Goal: Information Seeking & Learning: Learn about a topic

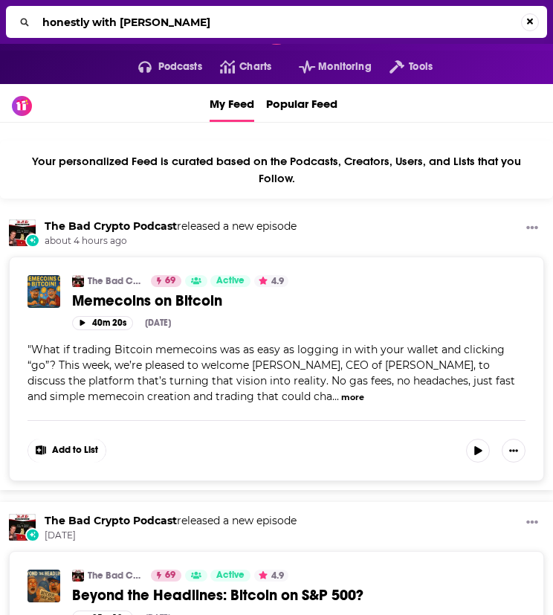
type input "honestly with [PERSON_NAME]"
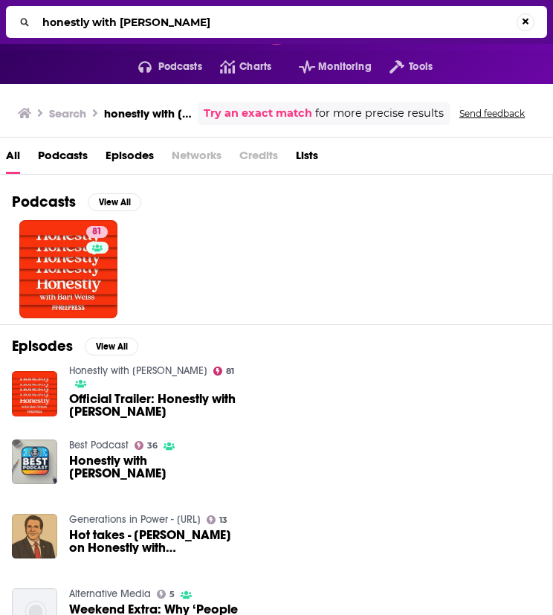
drag, startPoint x: 89, startPoint y: 254, endPoint x: 82, endPoint y: 265, distance: 13.4
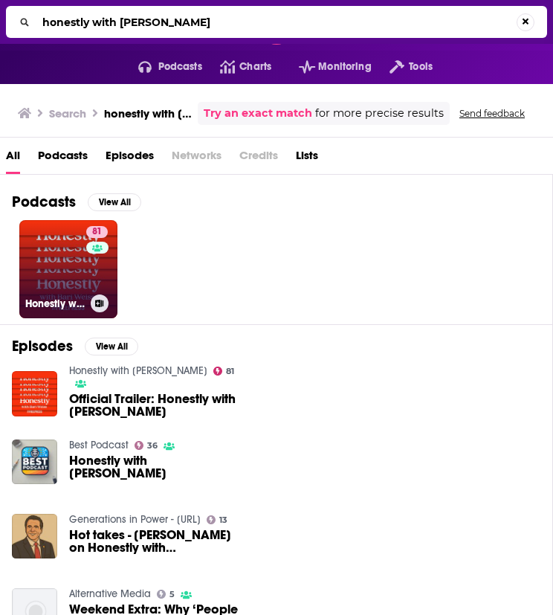
click at [59, 265] on link "81 Honestly with Bari Weiss" at bounding box center [68, 269] width 98 height 98
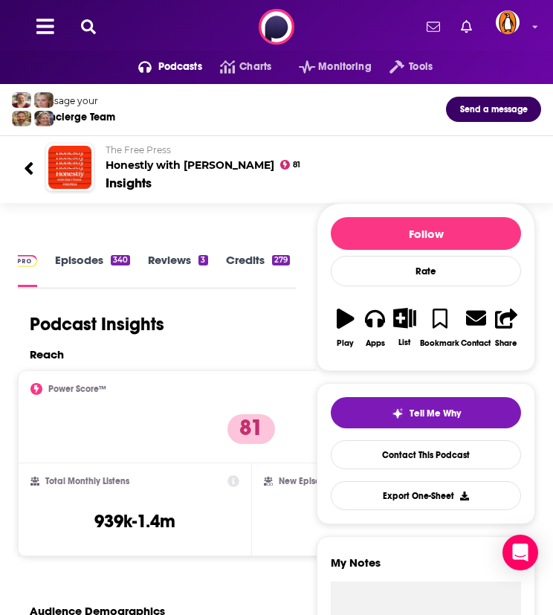
click at [95, 27] on button at bounding box center [89, 27] width 24 height 17
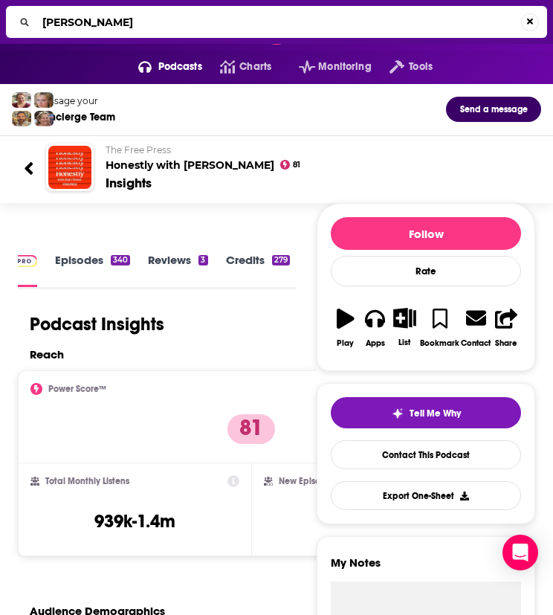
type input "[PERSON_NAME]"
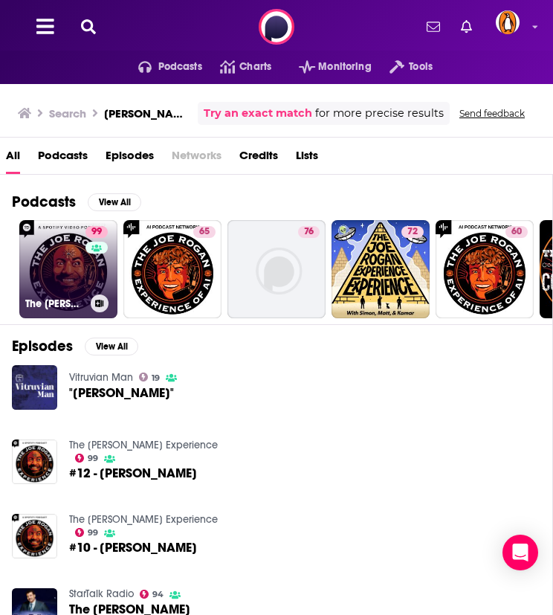
click at [56, 279] on link "99 The Joe Rogan Experience" at bounding box center [68, 269] width 98 height 98
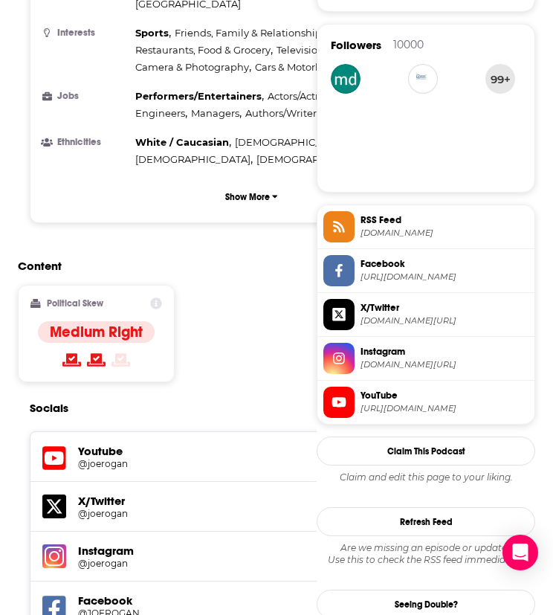
scroll to position [1362, 0]
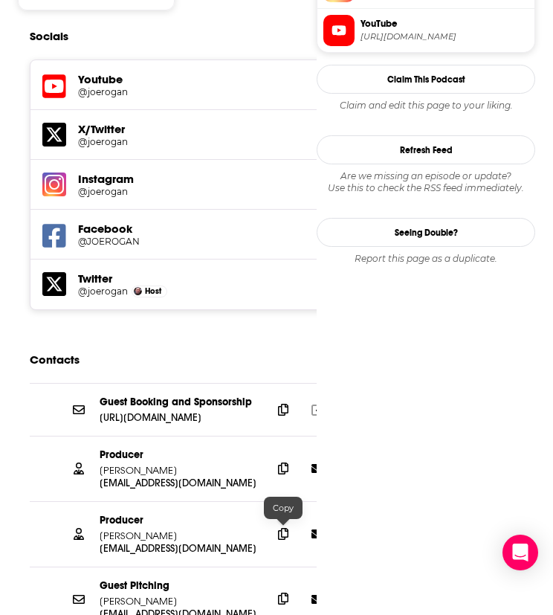
click at [280, 592] on icon at bounding box center [283, 598] width 10 height 12
click at [285, 527] on icon at bounding box center [283, 533] width 10 height 12
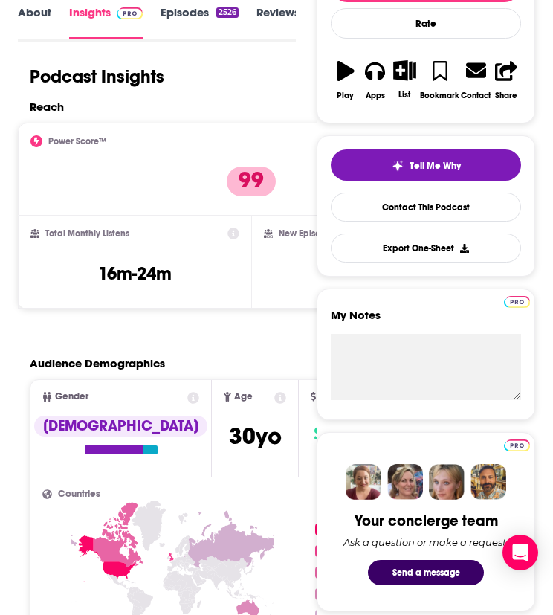
scroll to position [0, 0]
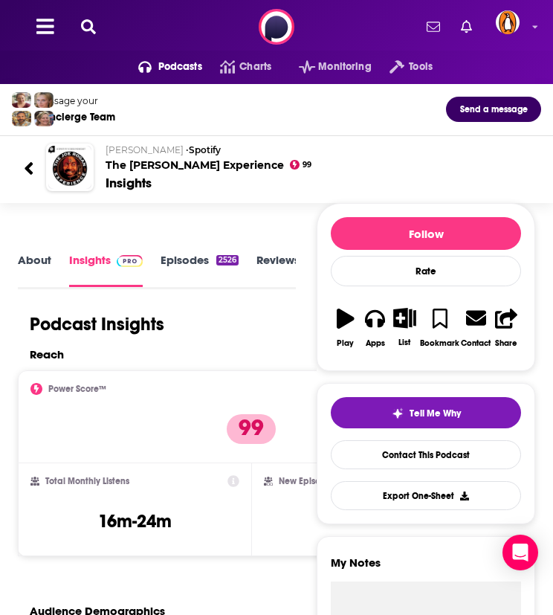
click at [82, 27] on icon at bounding box center [88, 26] width 15 height 15
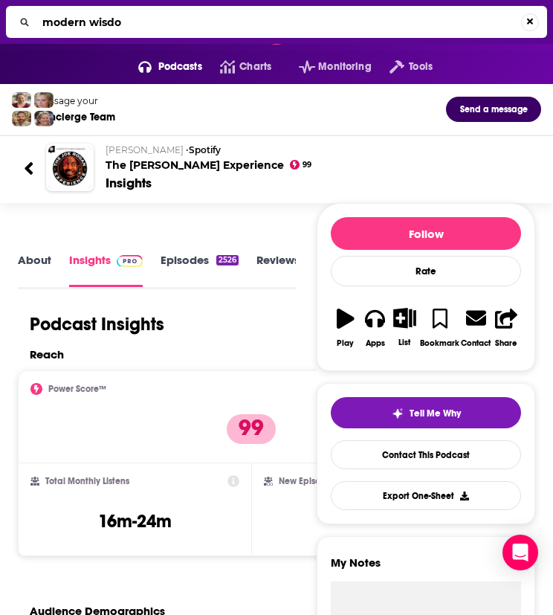
type input "modern wisdom"
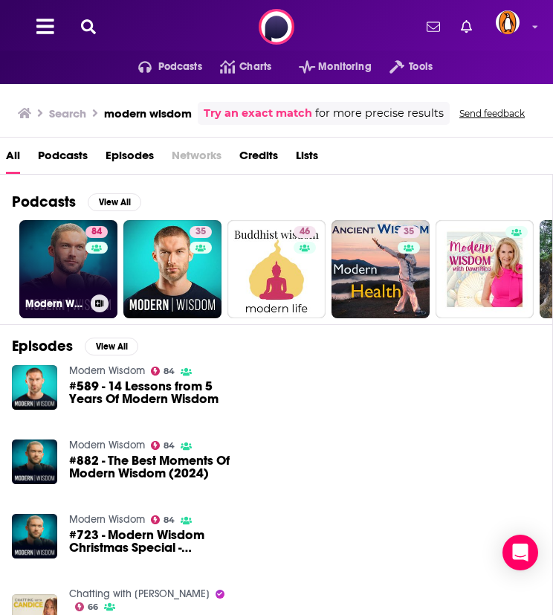
click at [90, 268] on div "84" at bounding box center [98, 260] width 26 height 68
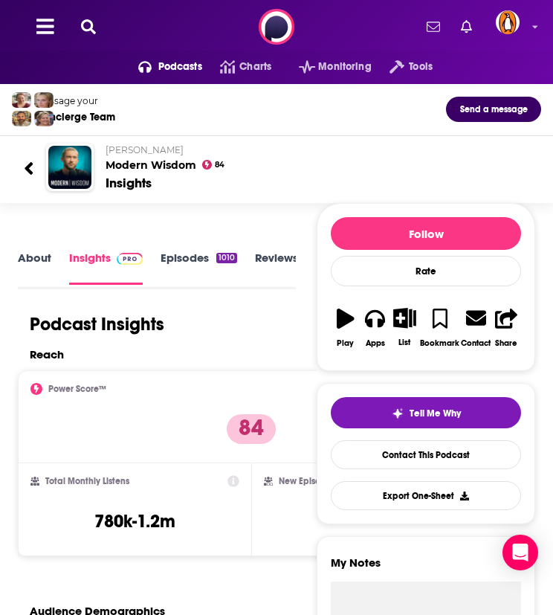
click at [84, 29] on icon at bounding box center [88, 26] width 15 height 15
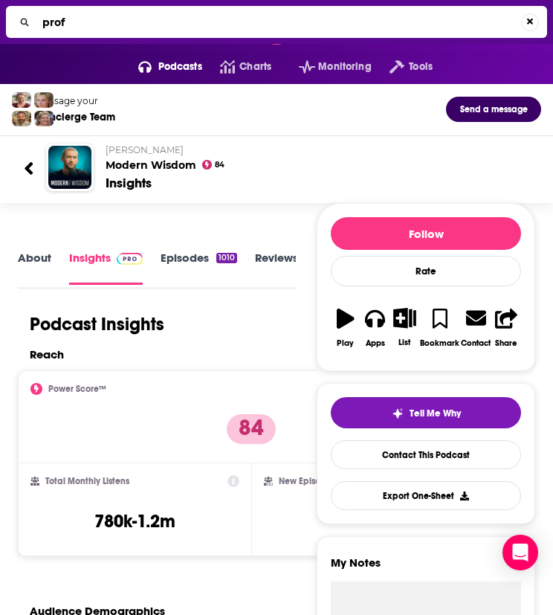
type input "prof g"
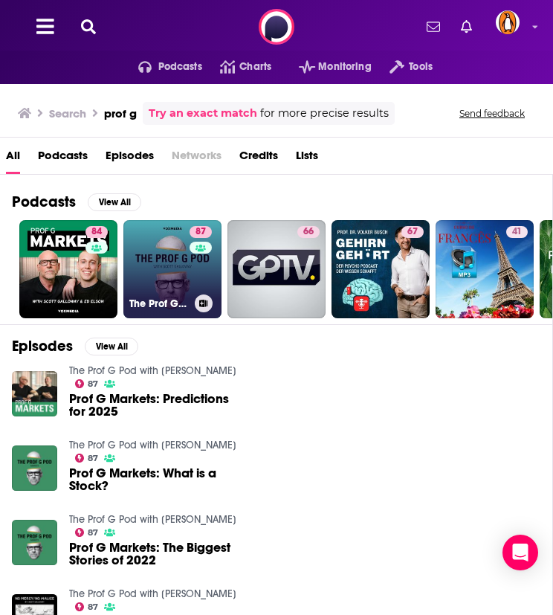
click at [166, 262] on link "87 The Prof G Pod with Scott Galloway" at bounding box center [172, 269] width 98 height 98
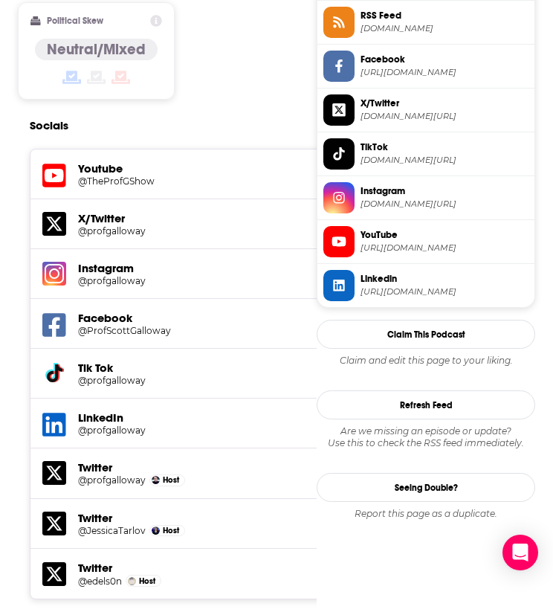
scroll to position [1734, 0]
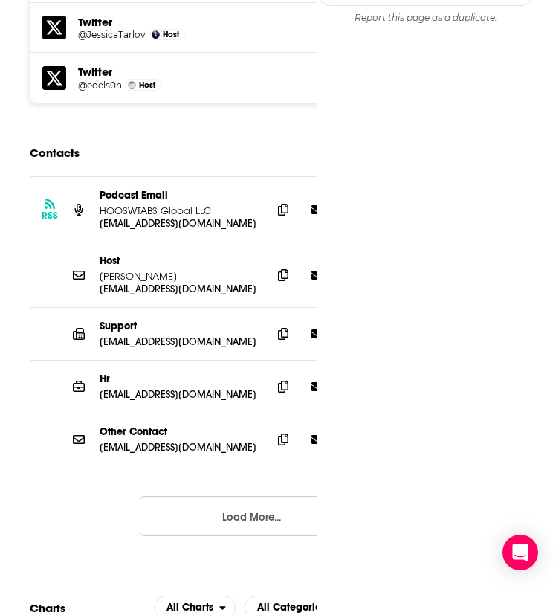
click at [246, 496] on button "Load More..." at bounding box center [251, 516] width 223 height 40
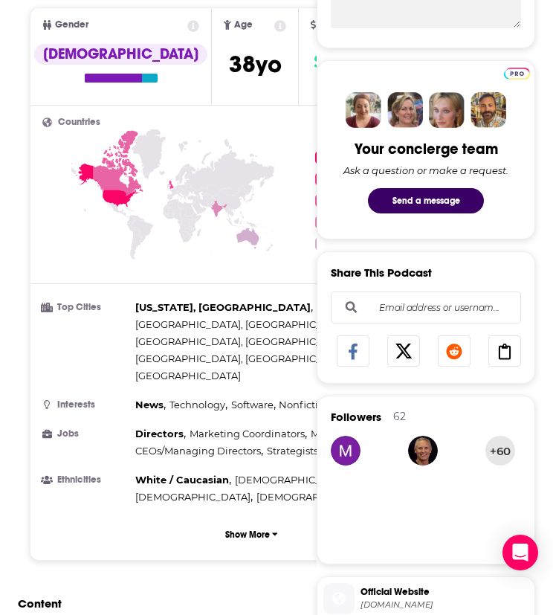
scroll to position [0, 0]
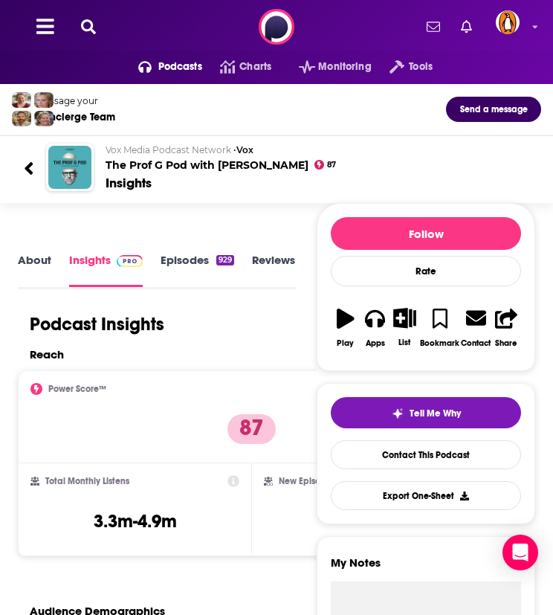
click at [95, 26] on button at bounding box center [89, 27] width 24 height 17
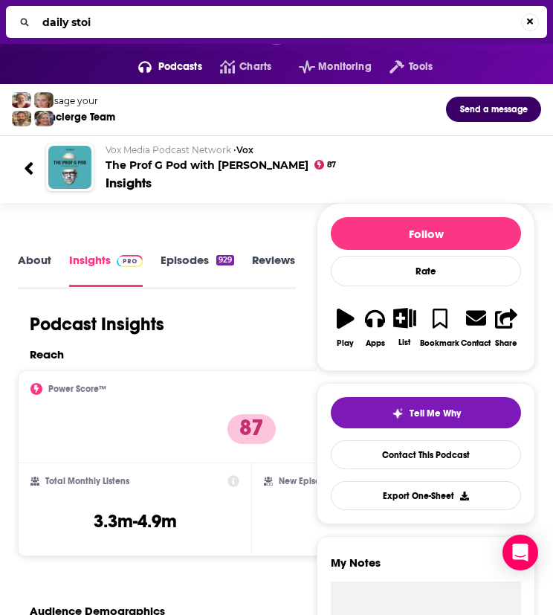
type input "daily stoic"
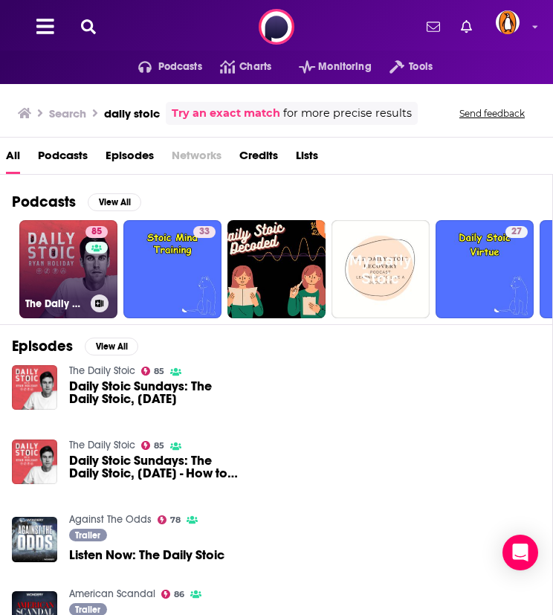
click at [47, 264] on link "85 The Daily Stoic" at bounding box center [68, 269] width 98 height 98
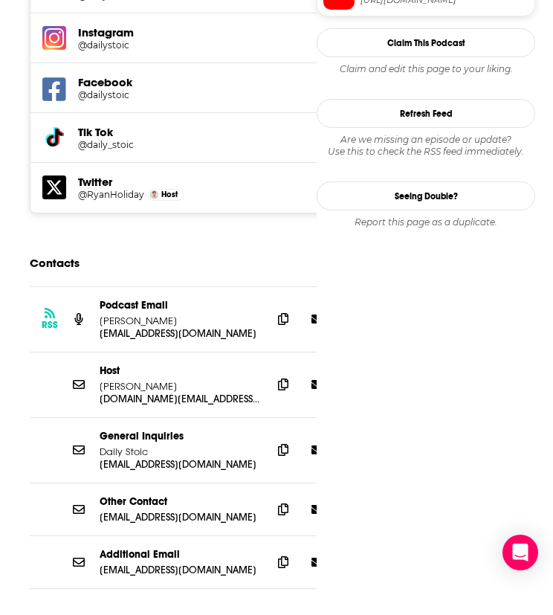
scroll to position [1610, 0]
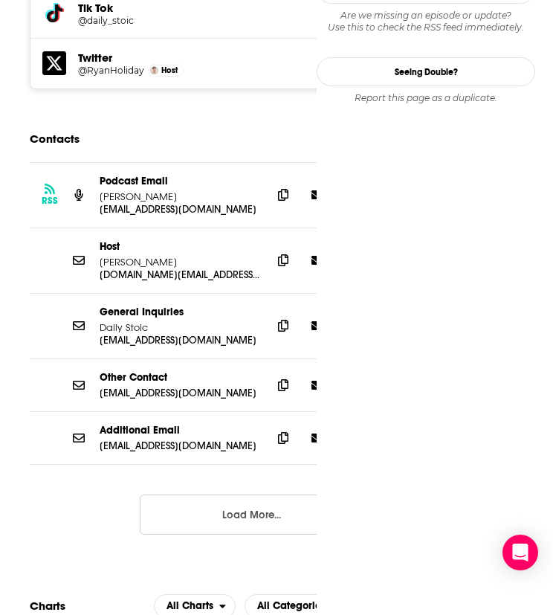
click at [247, 494] on button "Load More..." at bounding box center [251, 514] width 223 height 40
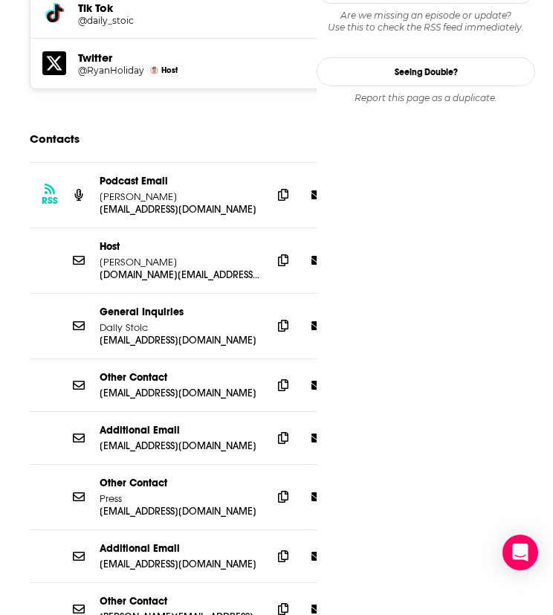
scroll to position [1982, 0]
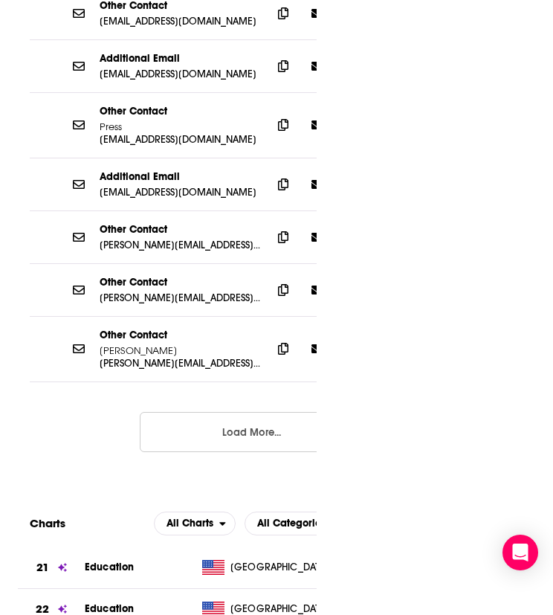
click at [232, 412] on button "Load More..." at bounding box center [251, 432] width 223 height 40
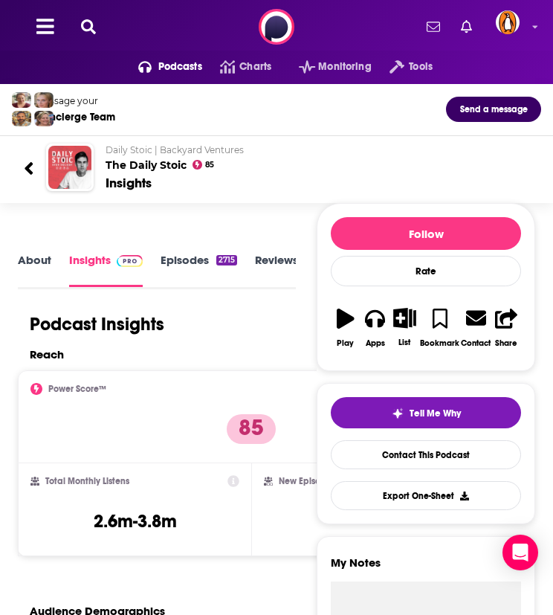
scroll to position [0, 0]
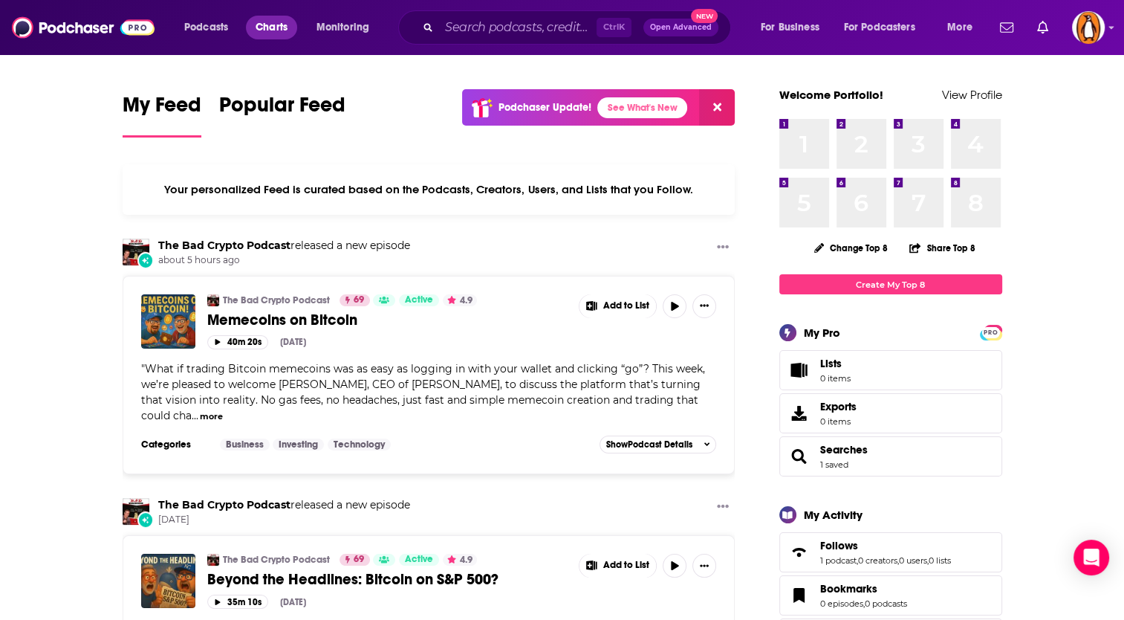
click at [285, 26] on span "Charts" at bounding box center [272, 27] width 32 height 21
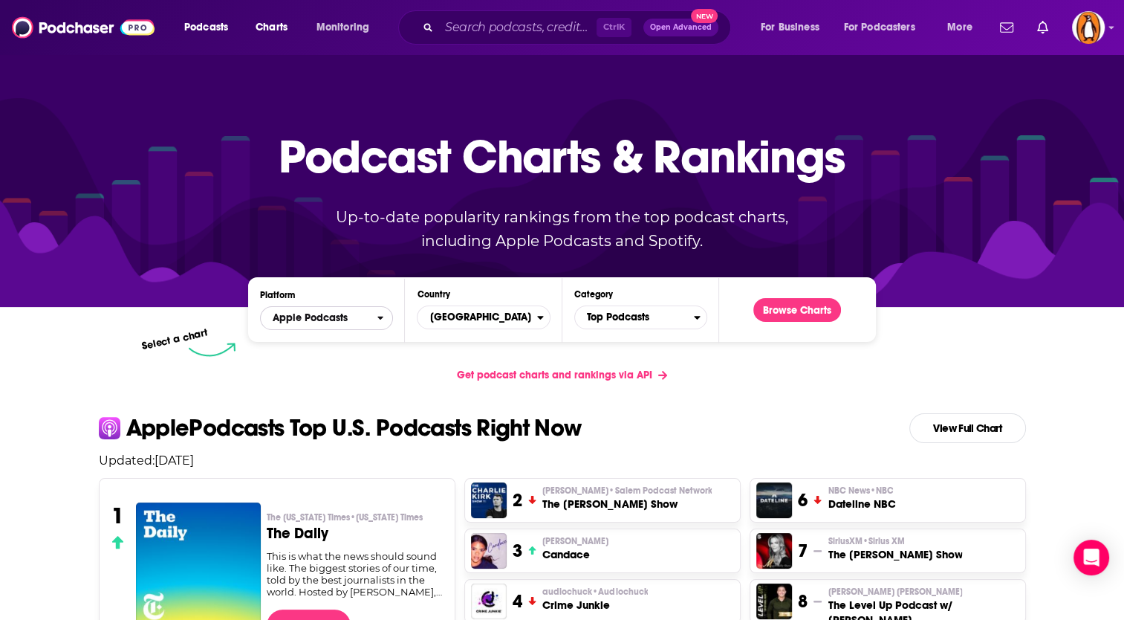
click at [337, 322] on span "Apple Podcasts" at bounding box center [310, 318] width 75 height 10
click at [621, 308] on span "Top Podcasts" at bounding box center [634, 317] width 119 height 25
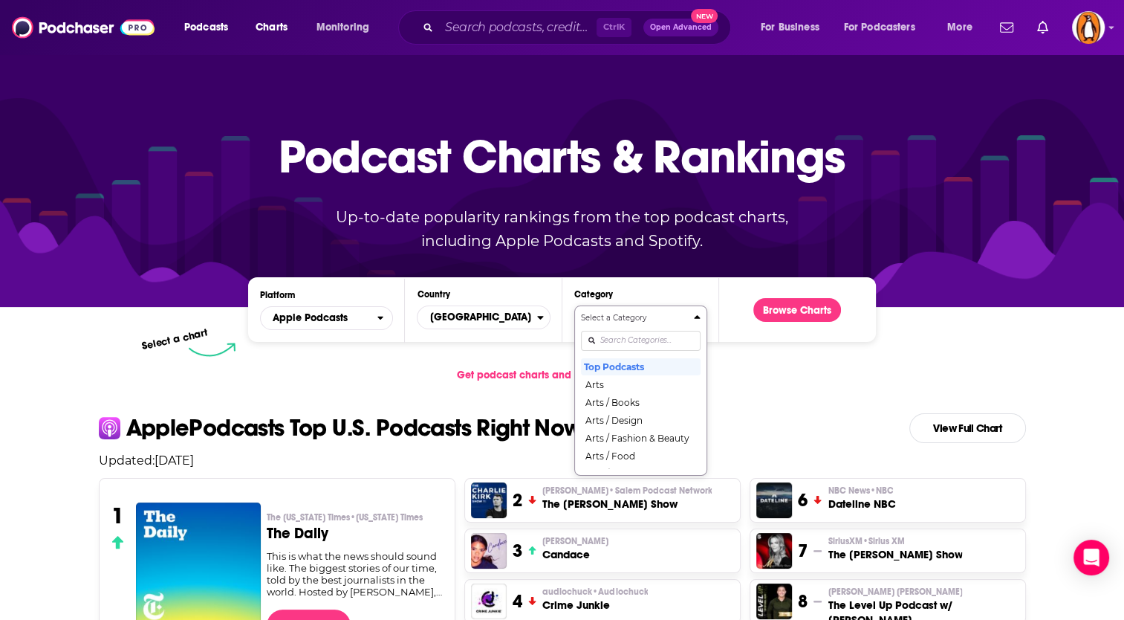
scroll to position [30, 0]
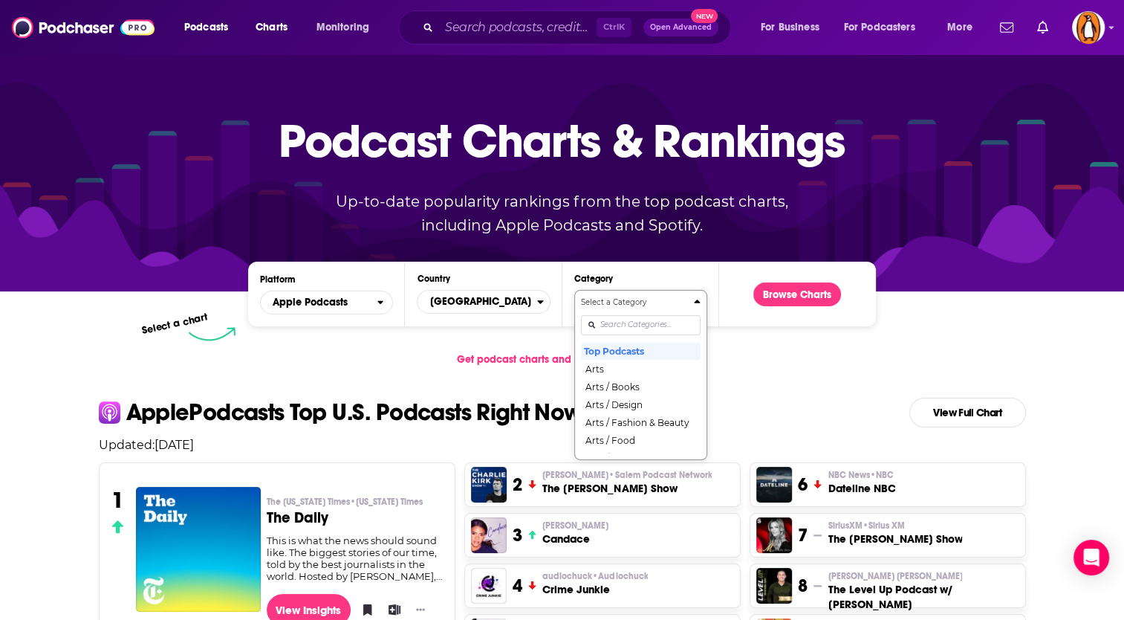
click at [611, 335] on input "Categories" at bounding box center [641, 325] width 120 height 20
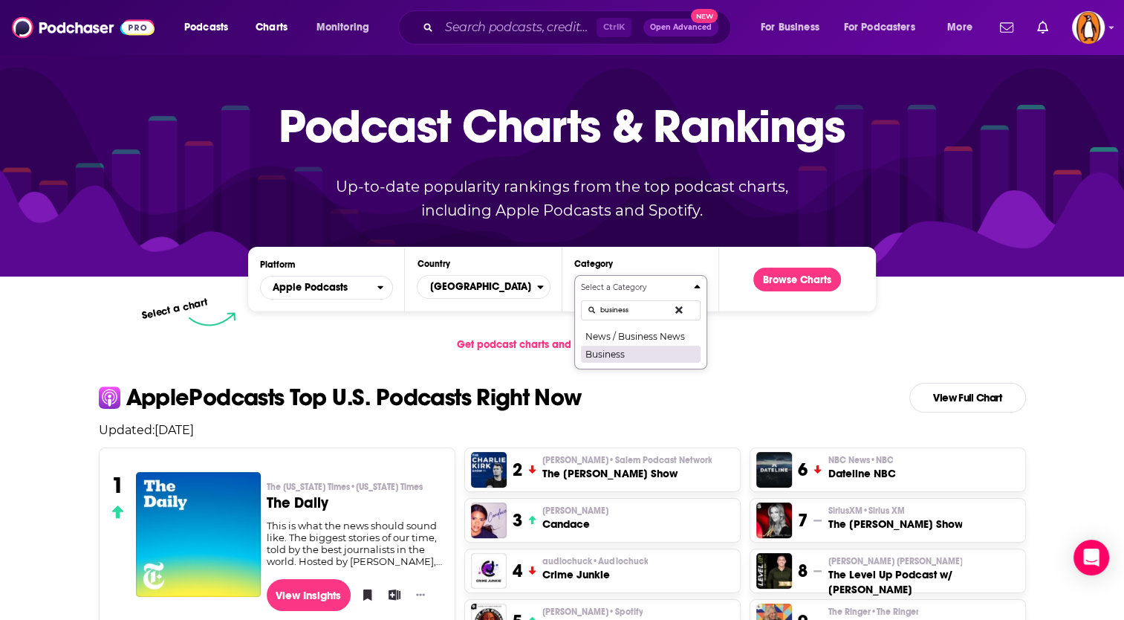
type input "business"
click at [615, 352] on button "Business" at bounding box center [641, 354] width 120 height 18
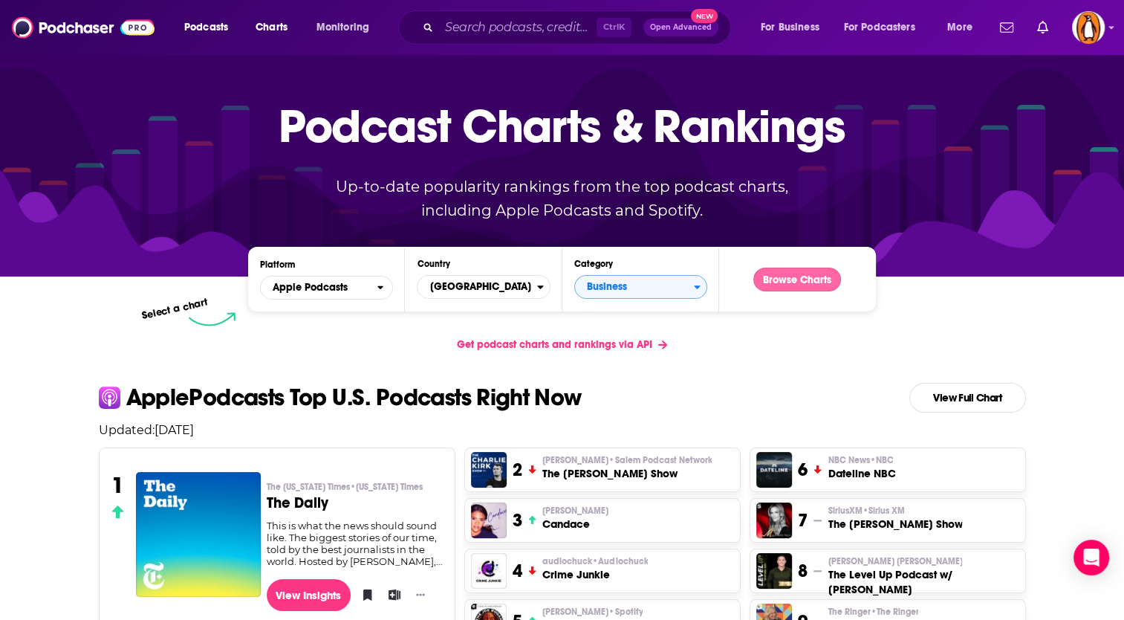
click at [791, 278] on button "Browse Charts" at bounding box center [797, 280] width 88 height 24
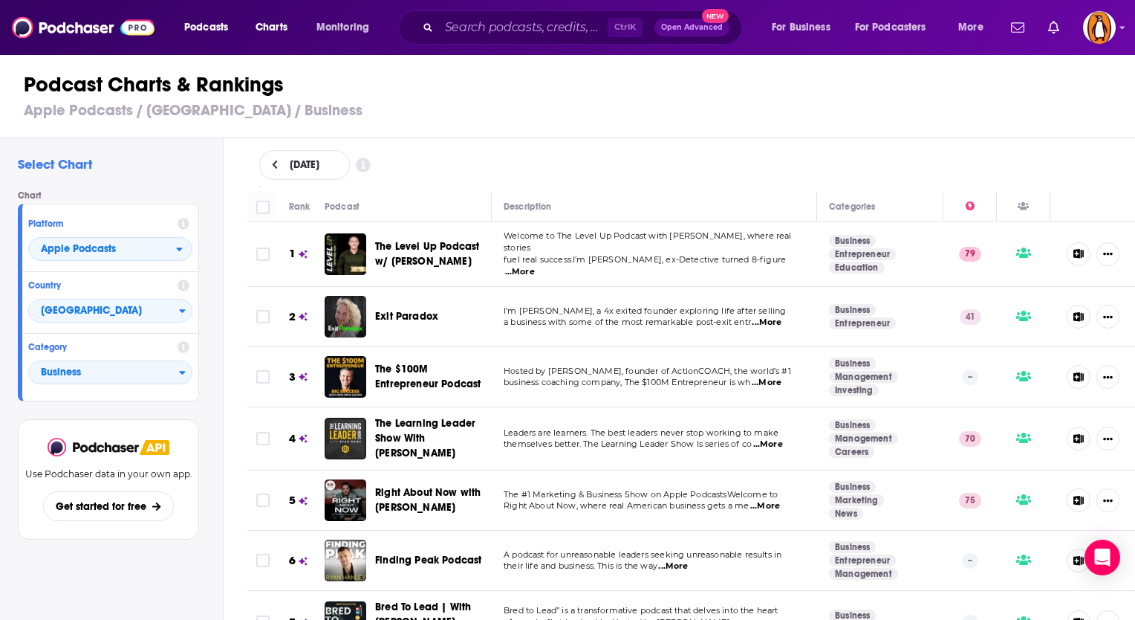
click at [535, 266] on span "...More" at bounding box center [520, 272] width 30 height 12
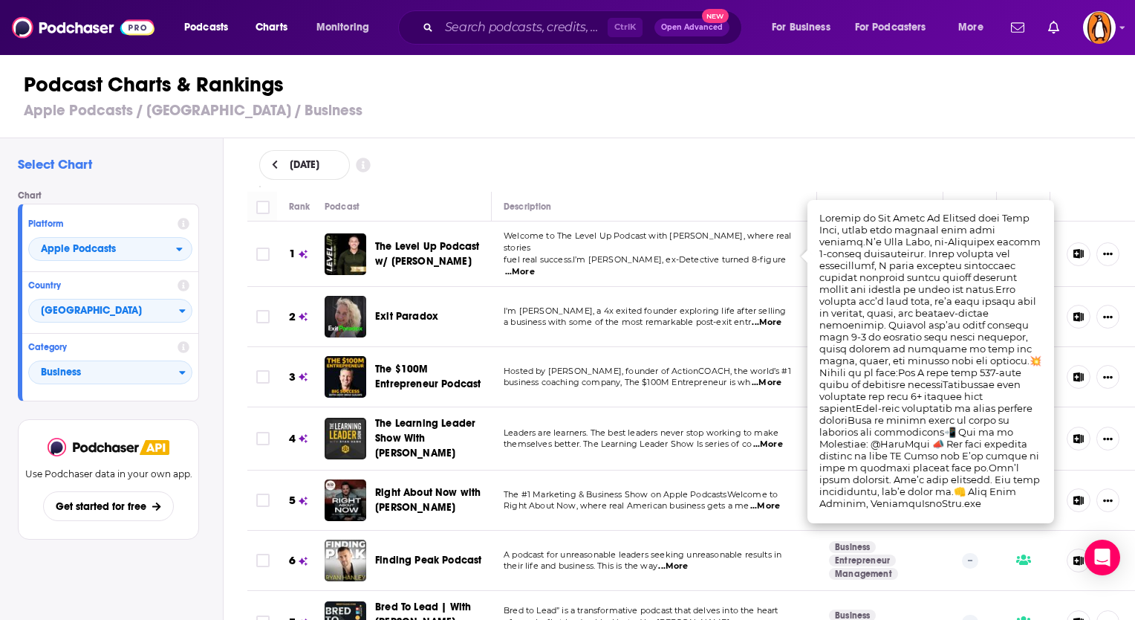
click at [752, 198] on div "Description" at bounding box center [654, 207] width 301 height 18
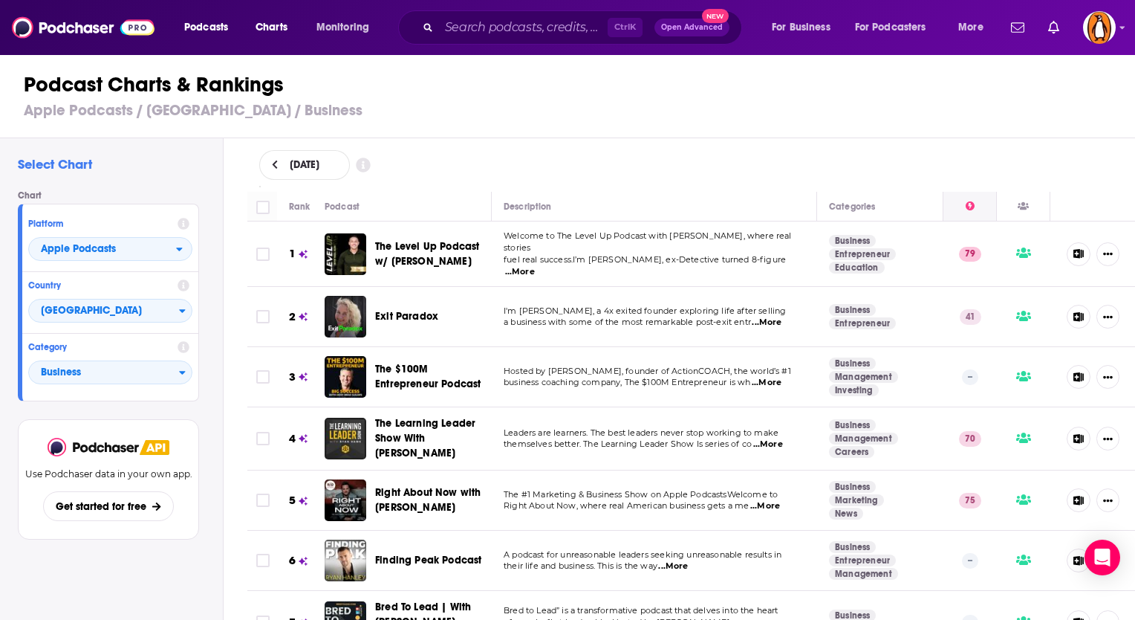
click at [964, 207] on div at bounding box center [970, 207] width 53 height 18
click at [947, 206] on div at bounding box center [970, 207] width 53 height 18
click at [964, 201] on div at bounding box center [970, 207] width 53 height 18
click at [966, 205] on icon at bounding box center [970, 205] width 9 height 9
click at [839, 158] on div "[DATE]" at bounding box center [691, 165] width 865 height 30
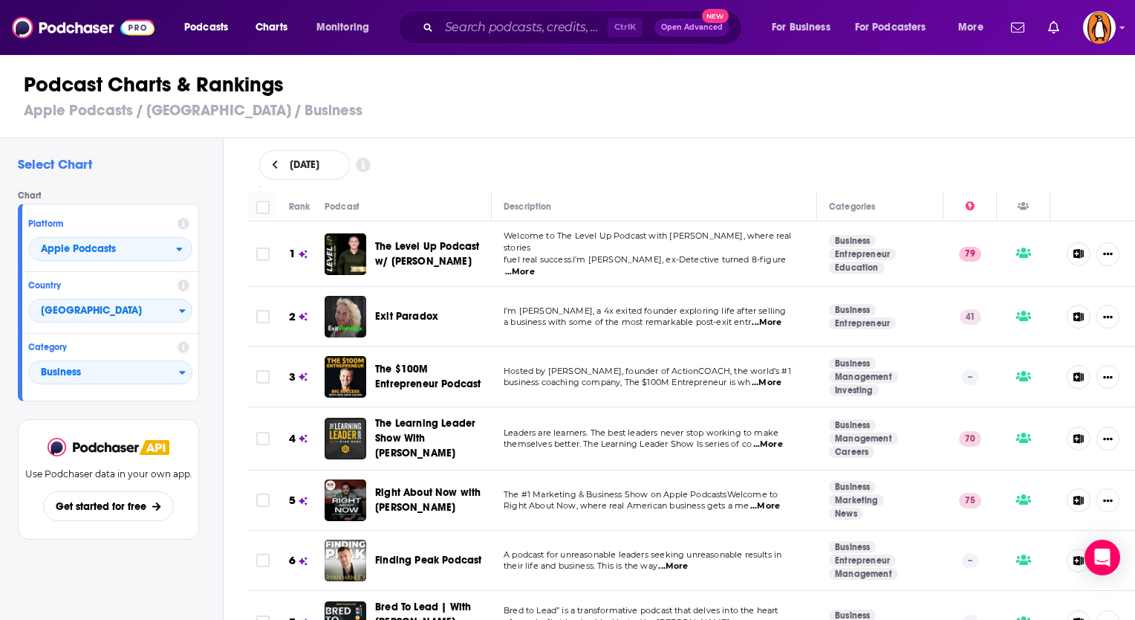
drag, startPoint x: 445, startPoint y: 126, endPoint x: 394, endPoint y: 123, distance: 51.3
click at [449, 125] on div "Podcast Charts & Rankings Apple Podcasts / [GEOGRAPHIC_DATA] / Business" at bounding box center [574, 96] width 1148 height 85
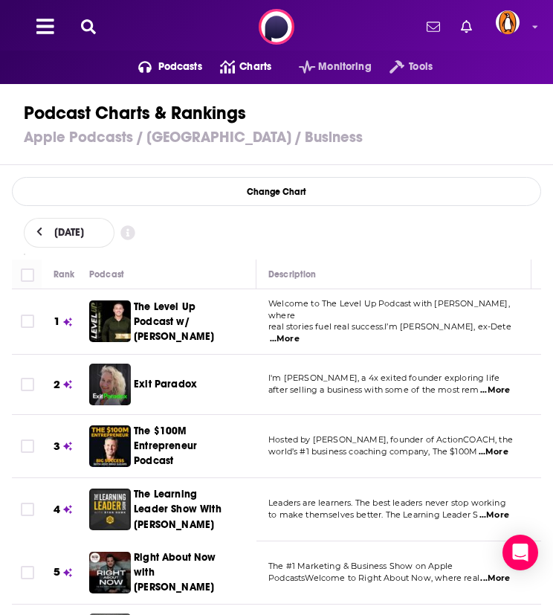
click at [89, 32] on icon at bounding box center [88, 26] width 15 height 15
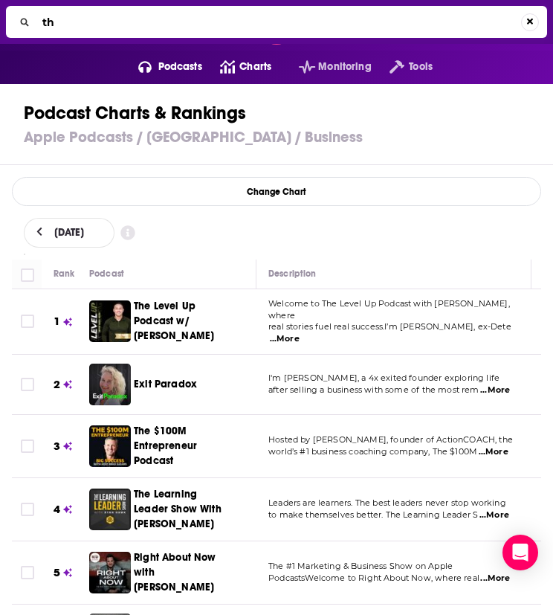
type input "t"
type input "knowledge project"
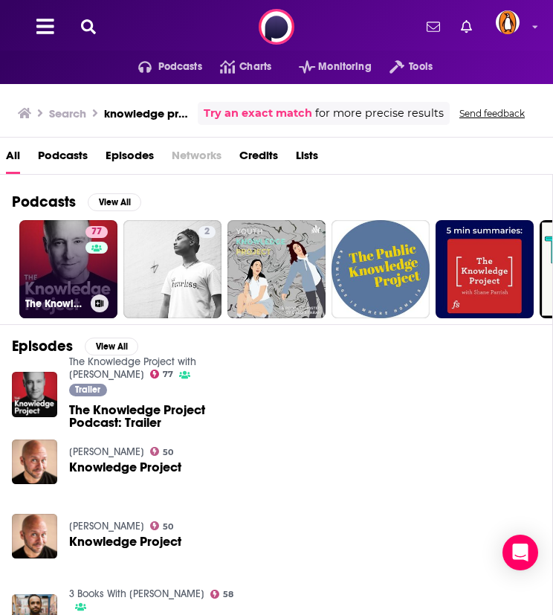
click at [68, 251] on link "77 The Knowledge Project with [PERSON_NAME]" at bounding box center [68, 269] width 98 height 98
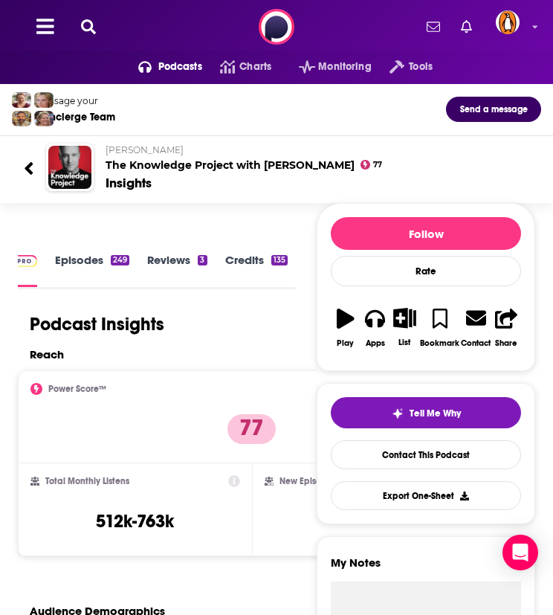
click at [85, 25] on icon at bounding box center [88, 26] width 15 height 15
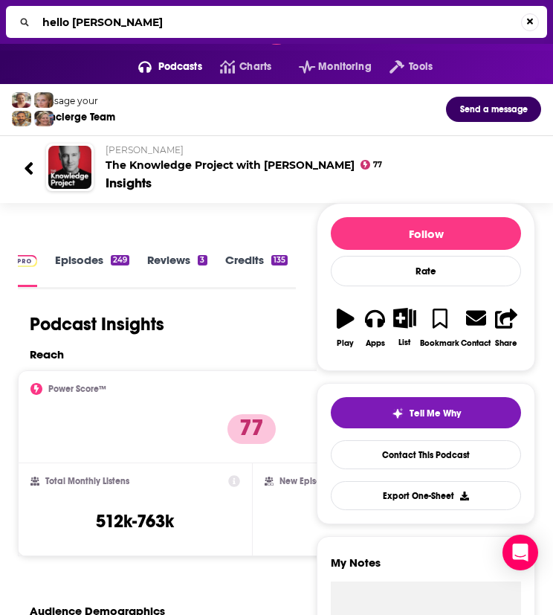
type input "hello [DATE]"
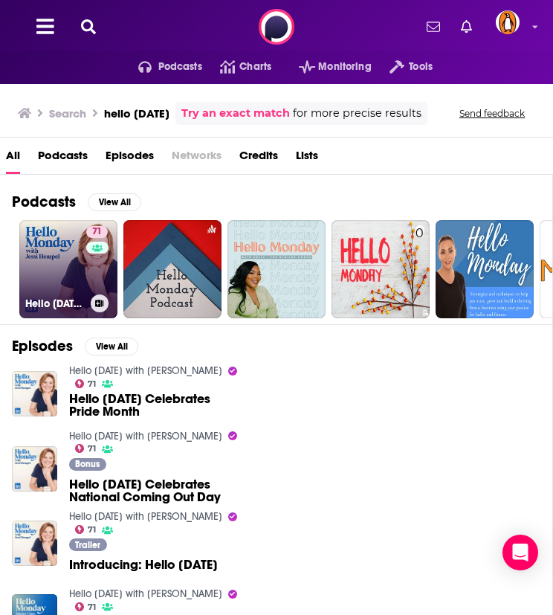
click at [63, 258] on link "71 Hello [DATE] with [PERSON_NAME]" at bounding box center [68, 269] width 98 height 98
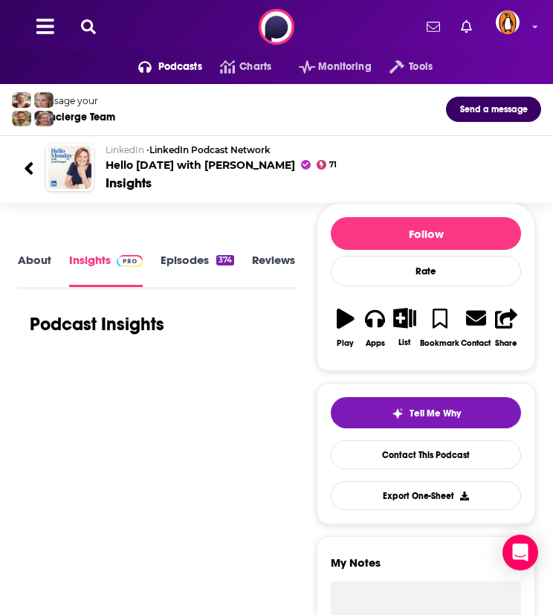
click at [39, 268] on link "About" at bounding box center [34, 269] width 33 height 33
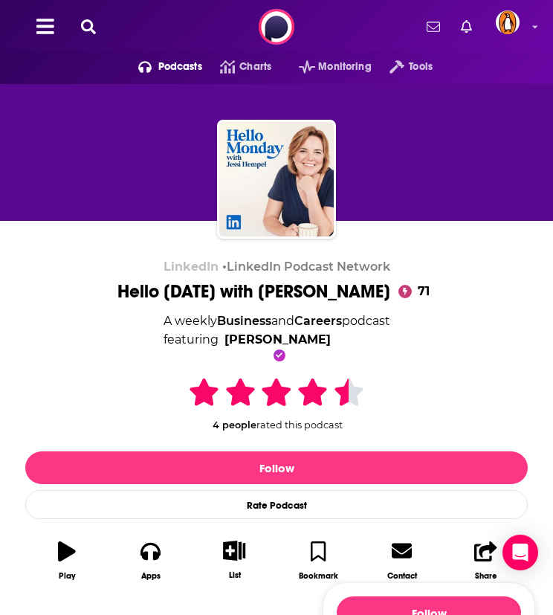
scroll to position [372, 0]
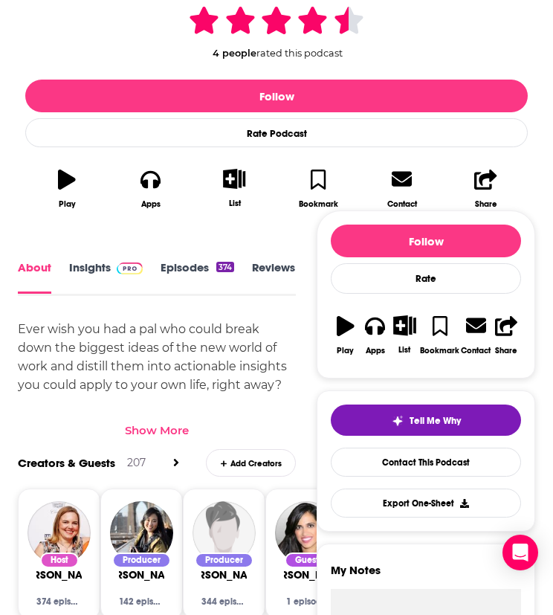
click at [166, 423] on div "Show More" at bounding box center [157, 430] width 64 height 14
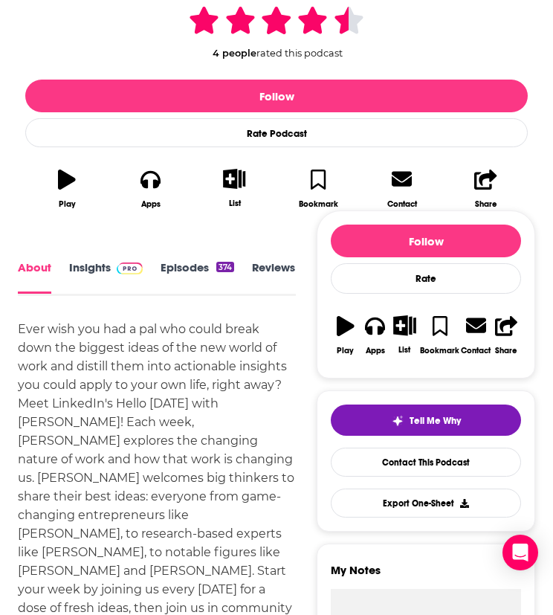
click at [95, 273] on link "Insights" at bounding box center [106, 276] width 74 height 33
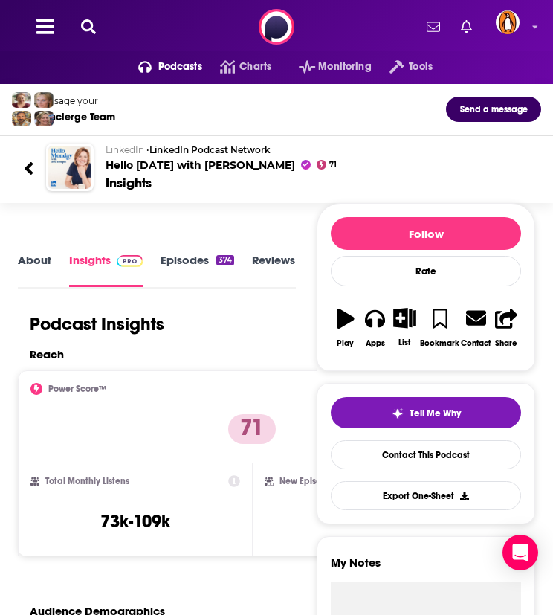
click at [89, 33] on icon at bounding box center [88, 26] width 15 height 15
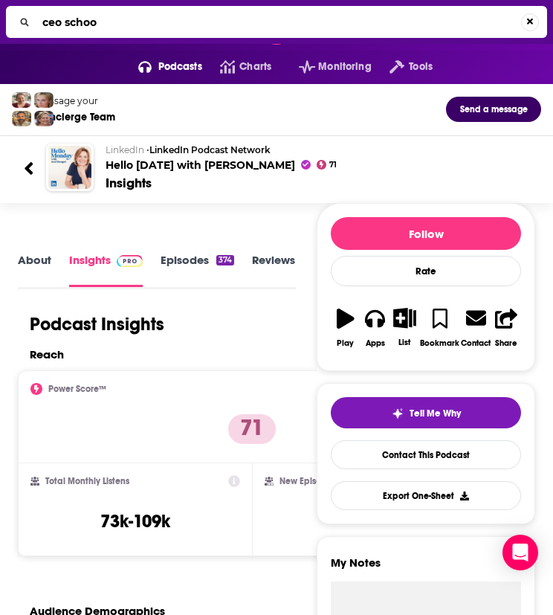
type input "ceo school"
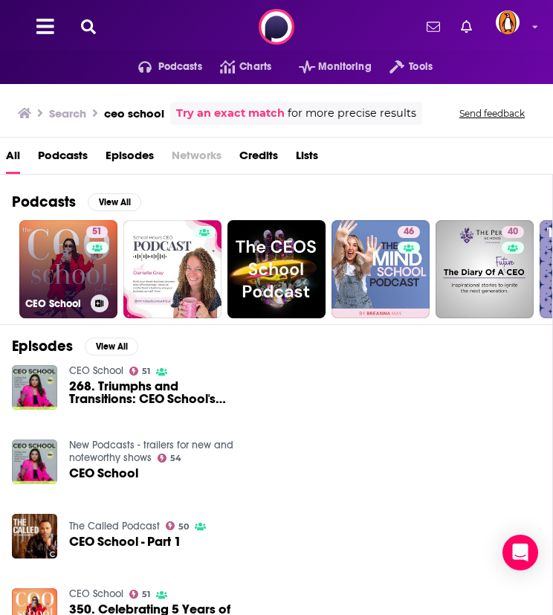
click at [59, 264] on link "51 CEO School" at bounding box center [68, 269] width 98 height 98
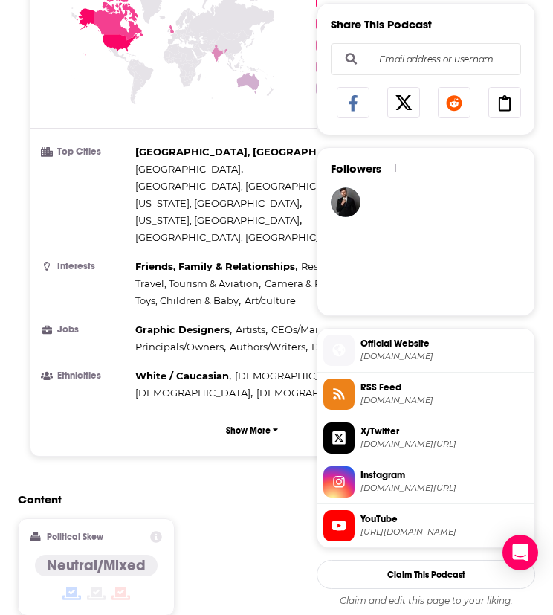
scroll to position [124, 0]
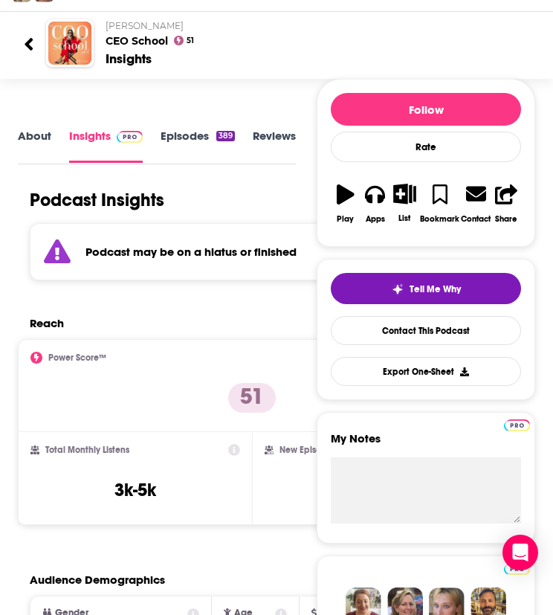
click at [40, 150] on link "About" at bounding box center [34, 145] width 33 height 33
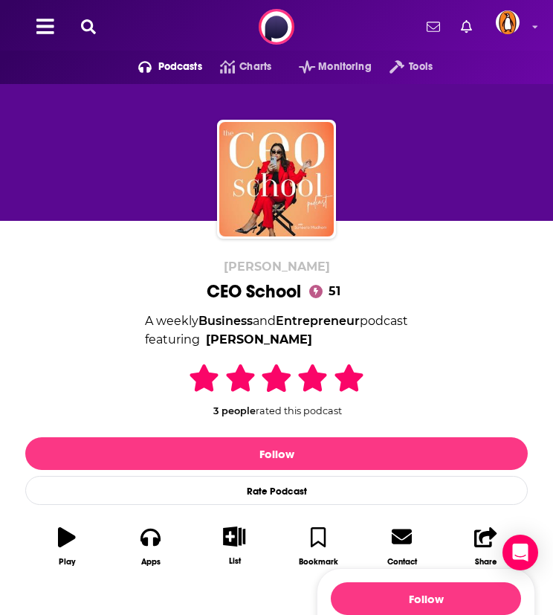
click at [89, 19] on icon at bounding box center [88, 26] width 15 height 15
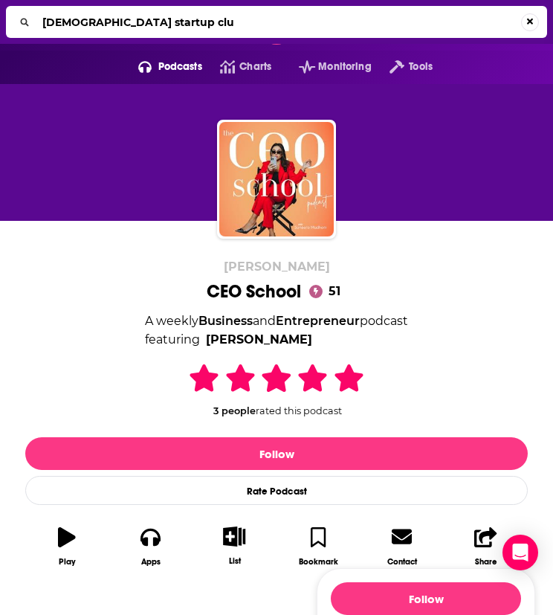
type input "[DEMOGRAPHIC_DATA] startup club"
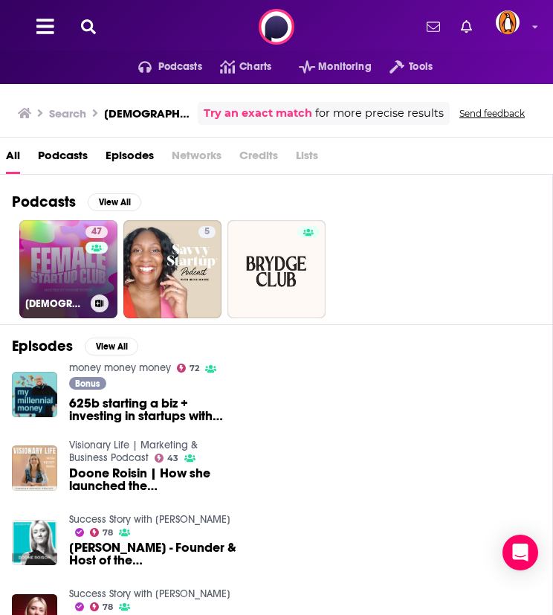
click at [75, 256] on link "47 [DEMOGRAPHIC_DATA] Startup Club" at bounding box center [68, 269] width 98 height 98
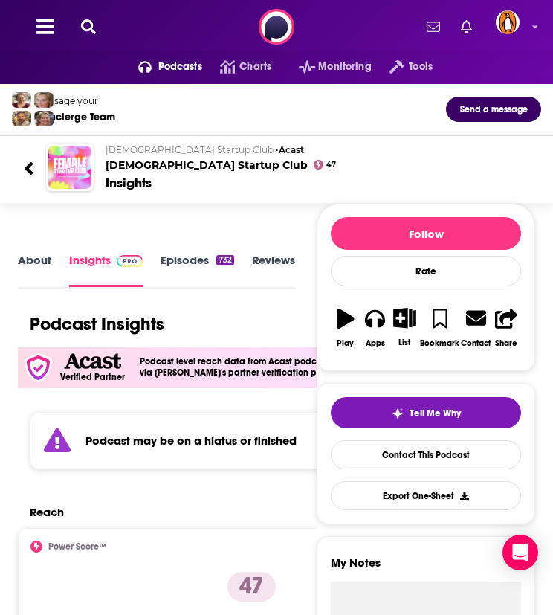
click at [82, 23] on icon at bounding box center [88, 26] width 15 height 15
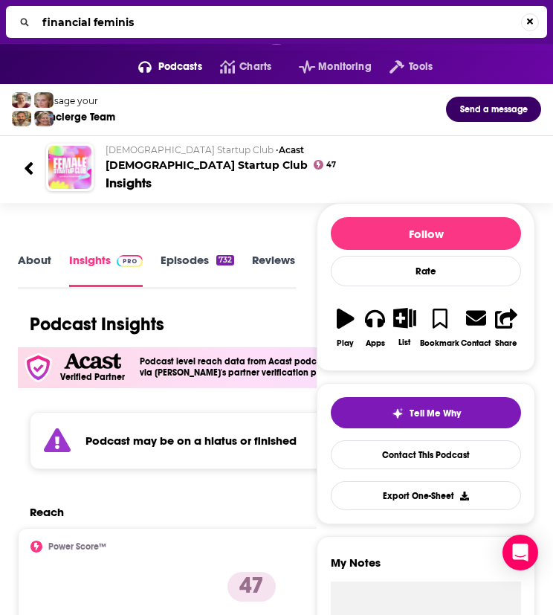
type input "financial feminist"
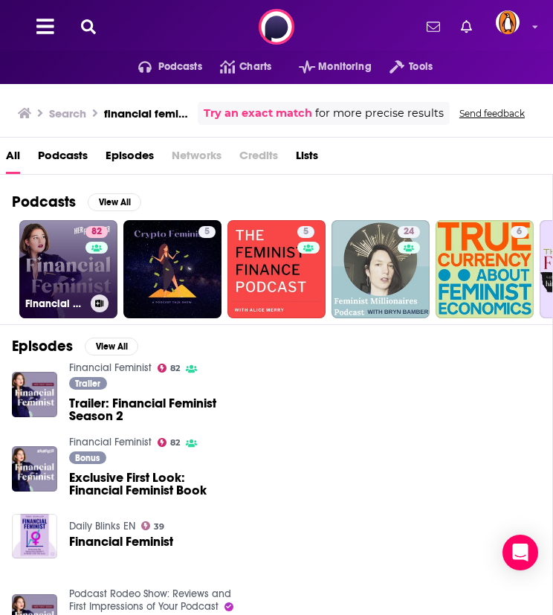
click at [48, 259] on link "82 Financial Feminist" at bounding box center [68, 269] width 98 height 98
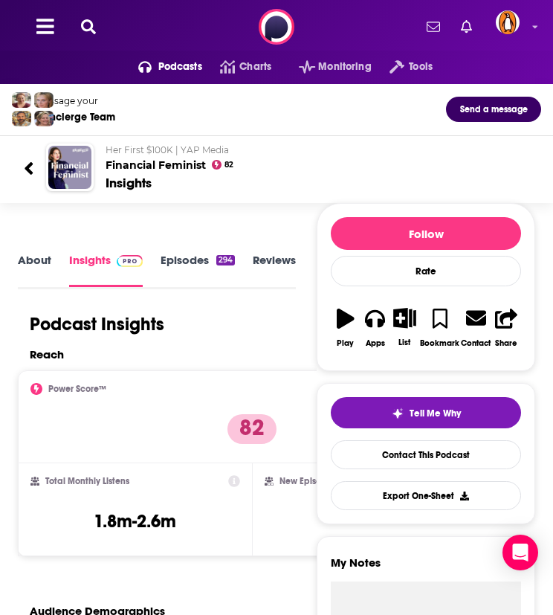
click at [88, 23] on icon at bounding box center [88, 26] width 15 height 15
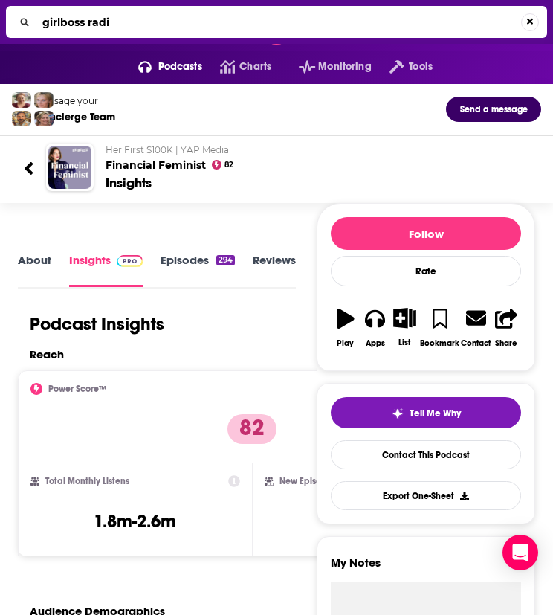
type input "girlboss radio"
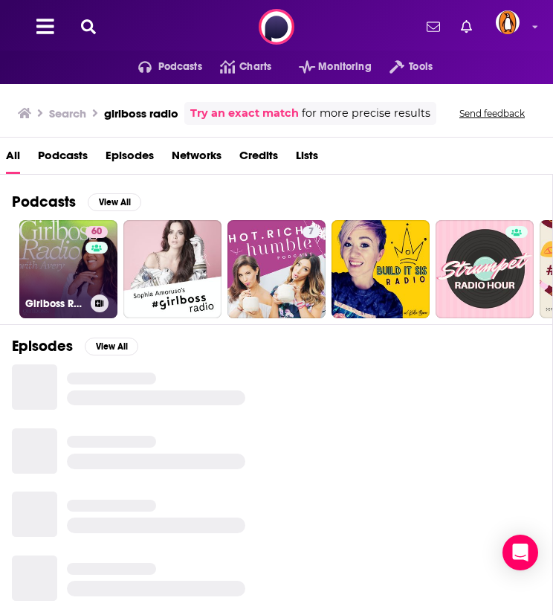
click at [78, 265] on link "60 Girlboss Radio" at bounding box center [68, 269] width 98 height 98
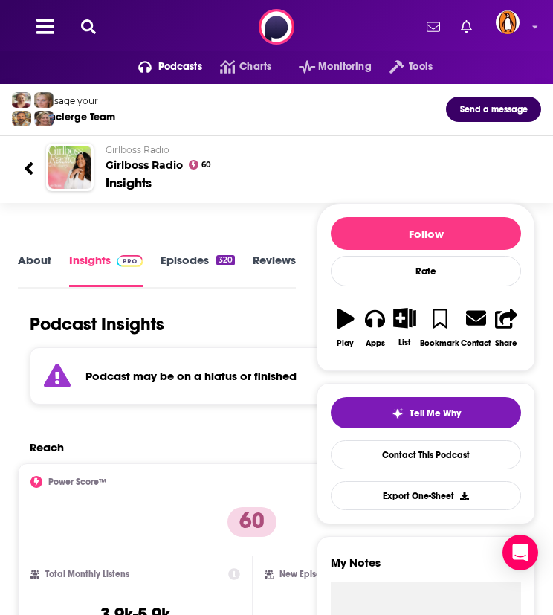
click at [51, 266] on link "About" at bounding box center [34, 270] width 33 height 34
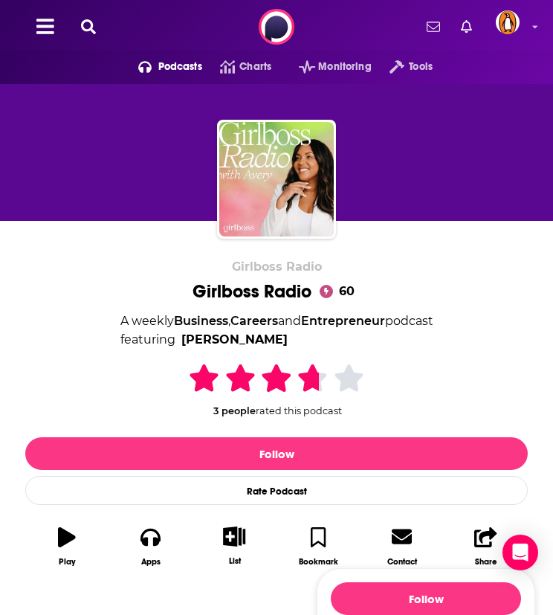
click at [96, 32] on button at bounding box center [89, 27] width 24 height 17
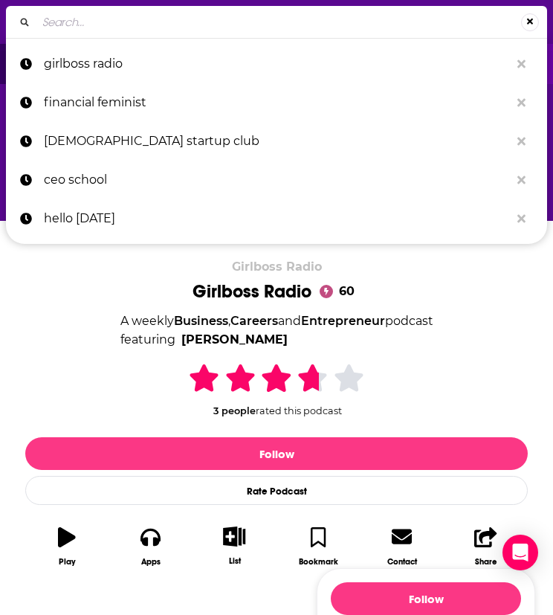
type input "How I Built This with [PERSON_NAME]"
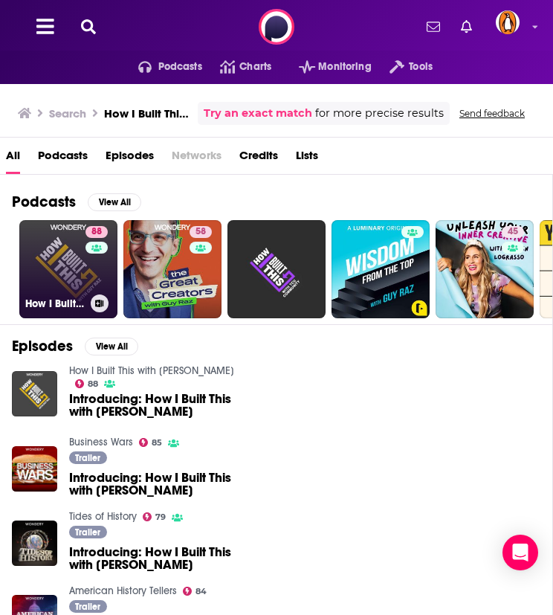
click at [65, 268] on link "88 How I Built This with [PERSON_NAME]" at bounding box center [68, 269] width 98 height 98
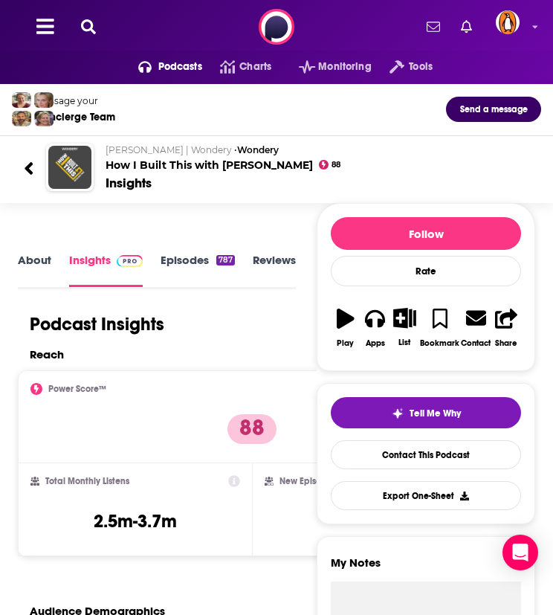
click at [40, 260] on link "About" at bounding box center [34, 269] width 33 height 33
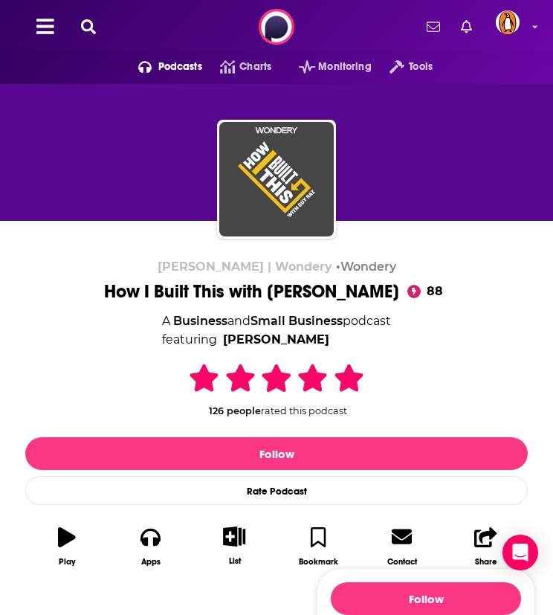
scroll to position [372, 0]
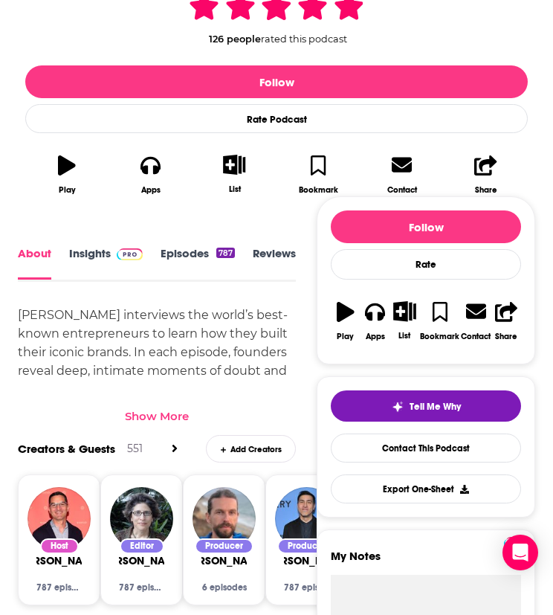
click at [147, 409] on div "Show More" at bounding box center [157, 416] width 64 height 14
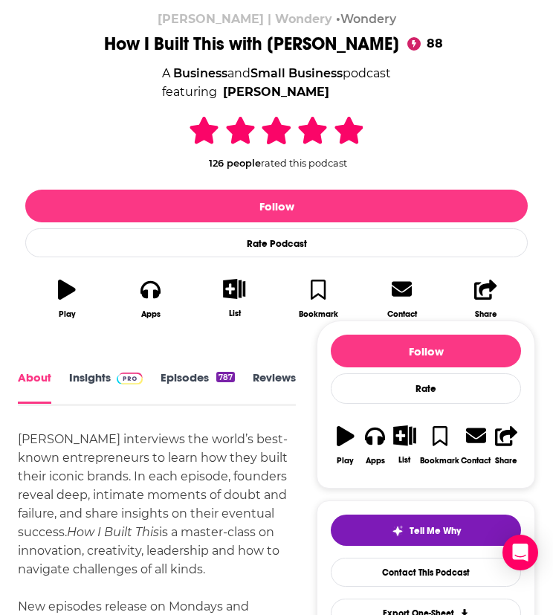
scroll to position [0, 0]
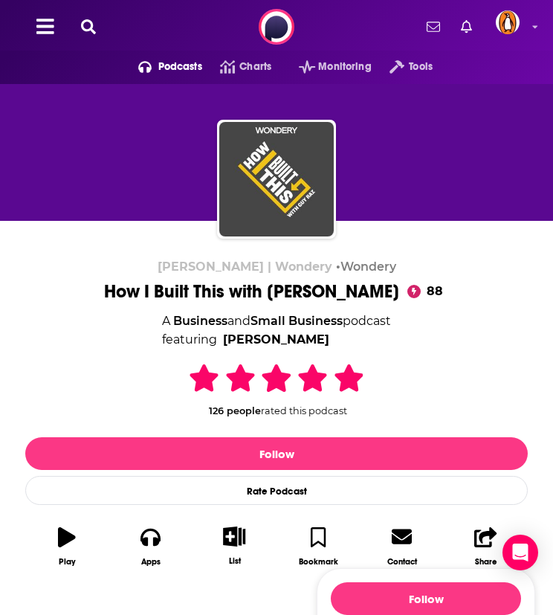
click at [81, 23] on icon at bounding box center [88, 26] width 15 height 15
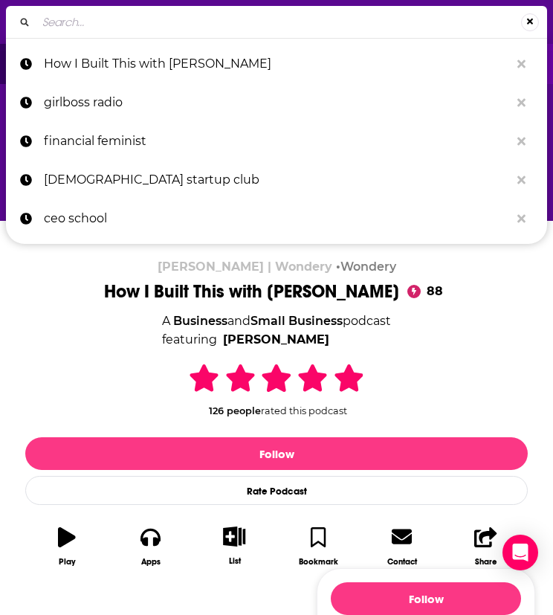
type input "Not Gonna Lie with [PERSON_NAME]"
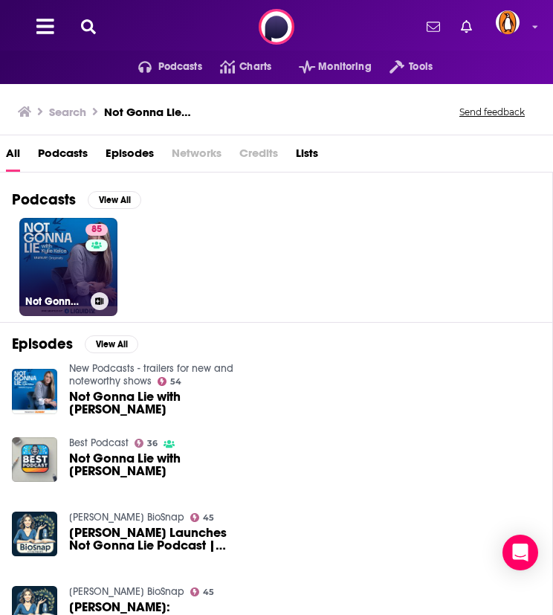
click at [51, 245] on link "85 Not Gonna Lie with [PERSON_NAME]" at bounding box center [68, 267] width 98 height 98
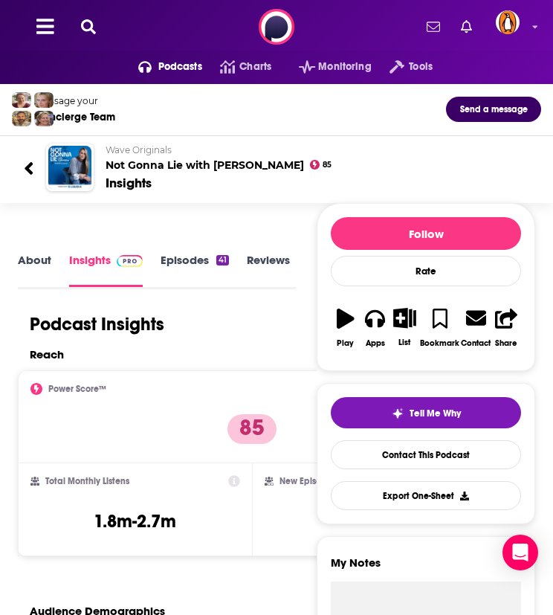
click at [39, 264] on link "About" at bounding box center [34, 269] width 33 height 33
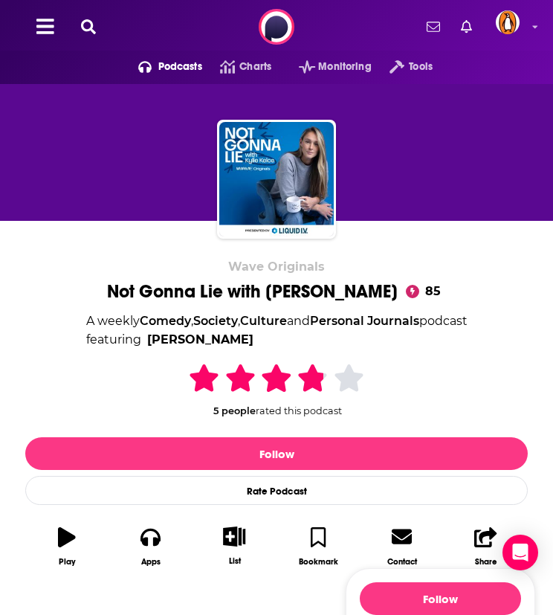
scroll to position [372, 0]
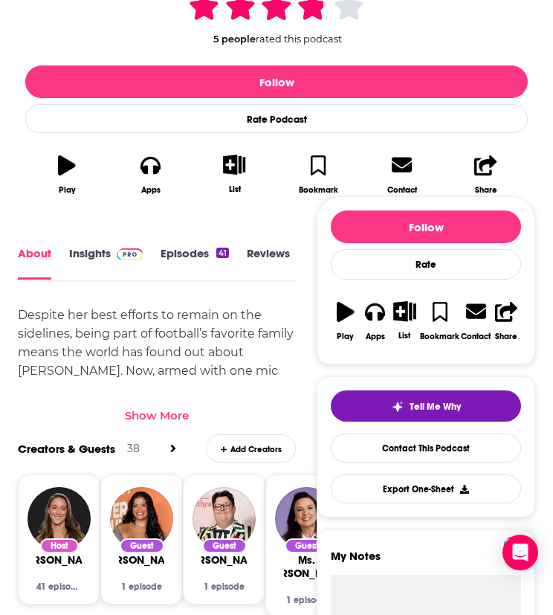
click at [158, 412] on div "Show More" at bounding box center [157, 415] width 64 height 14
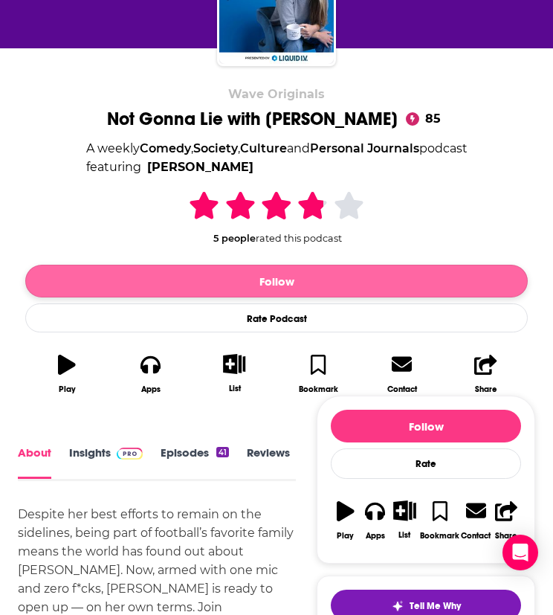
scroll to position [172, 0]
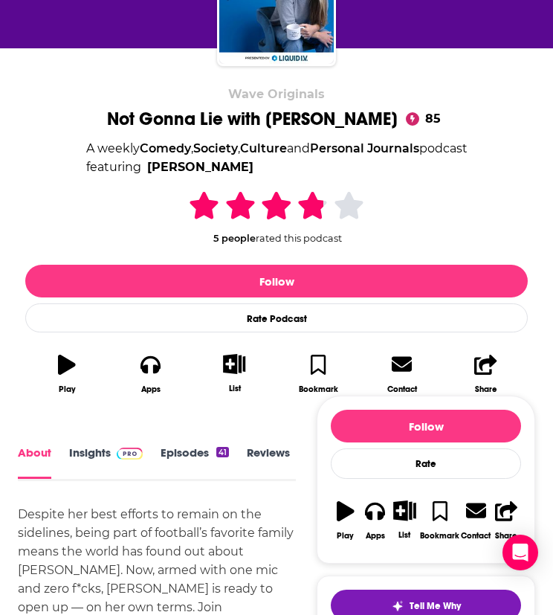
click at [128, 445] on span at bounding box center [130, 452] width 26 height 14
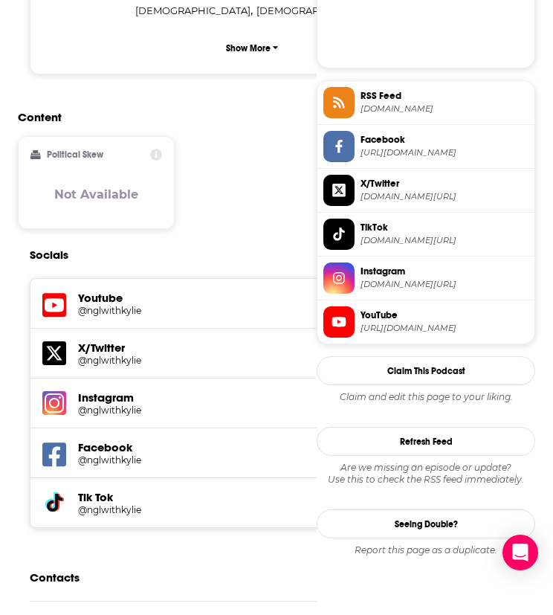
scroll to position [1238, 0]
